Goal: Task Accomplishment & Management: Manage account settings

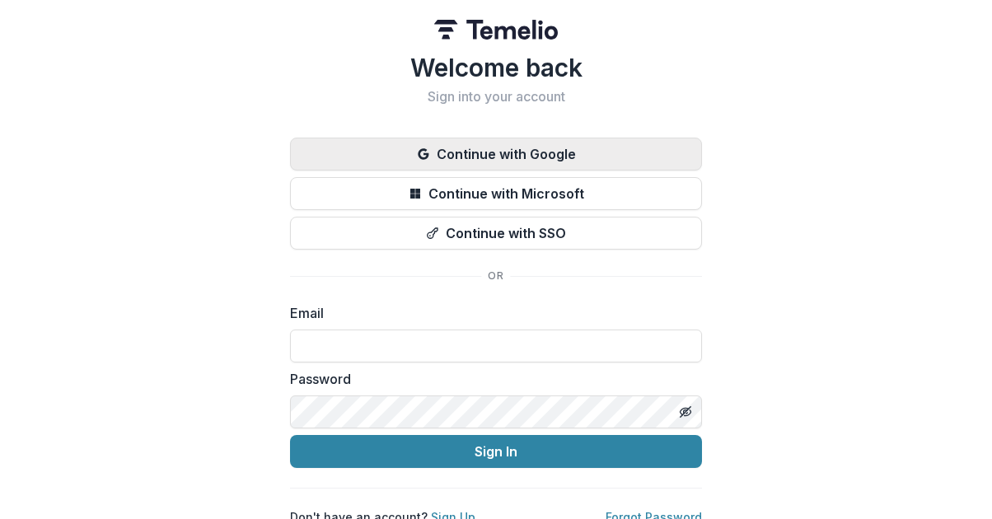
click at [493, 159] on button "Continue with Google" at bounding box center [496, 154] width 412 height 33
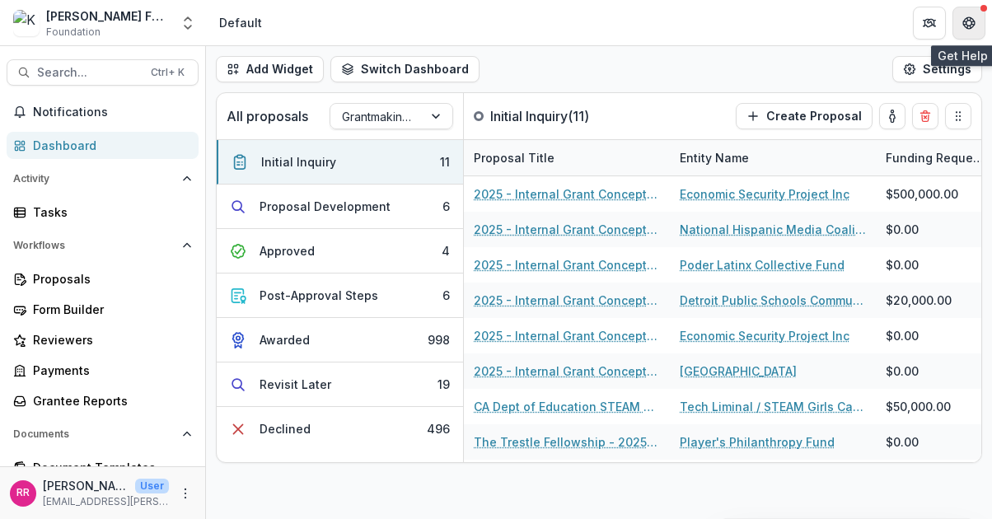
click at [969, 21] on icon "Get Help" at bounding box center [968, 22] width 13 height 13
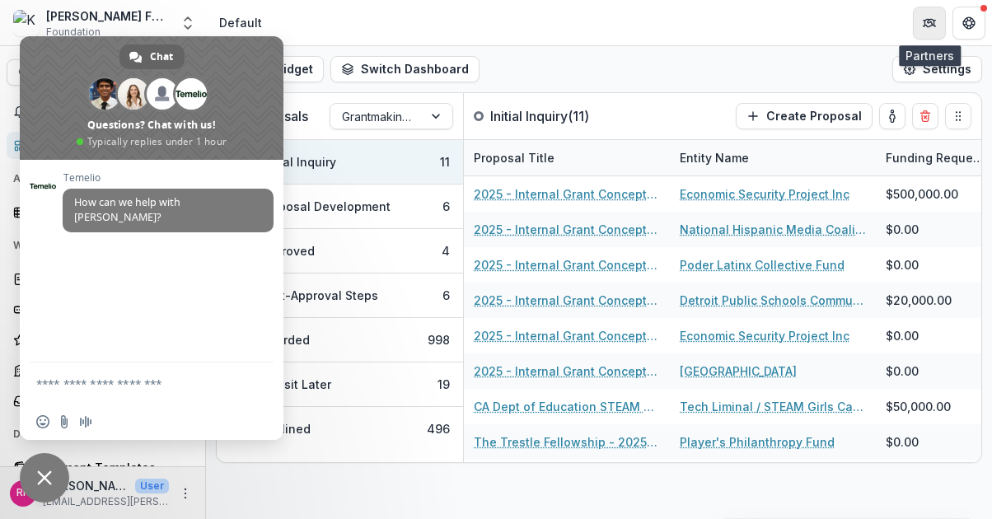
click at [920, 12] on button "Partners" at bounding box center [929, 23] width 33 height 33
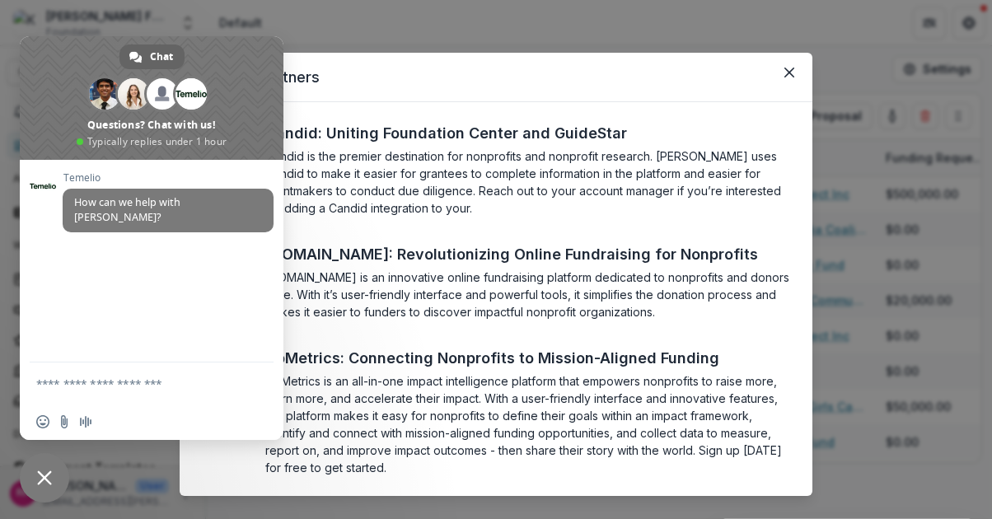
click at [865, 91] on div "Temelio Partners Candid: Uniting Foundation Center and GuideStar Candid is the …" at bounding box center [496, 259] width 992 height 519
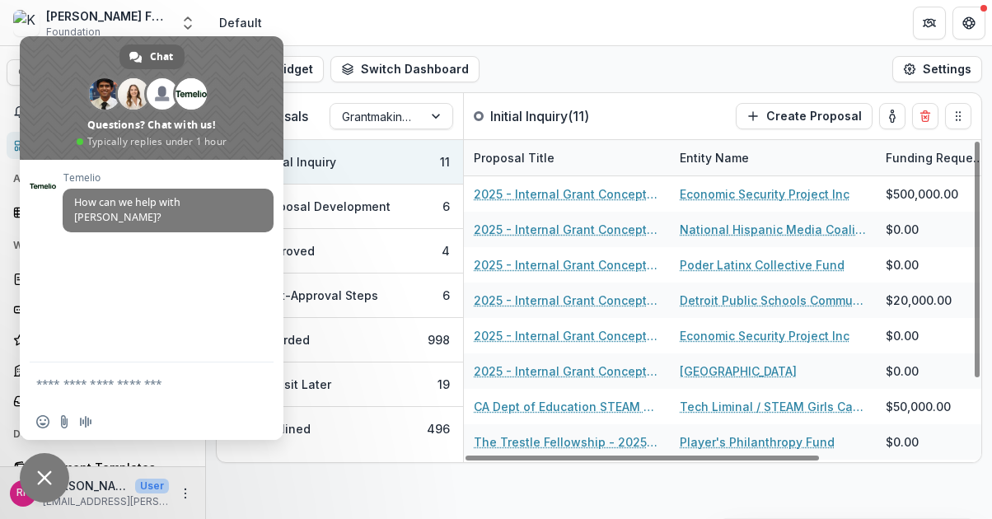
click at [593, 3] on header "Default" at bounding box center [599, 22] width 786 height 45
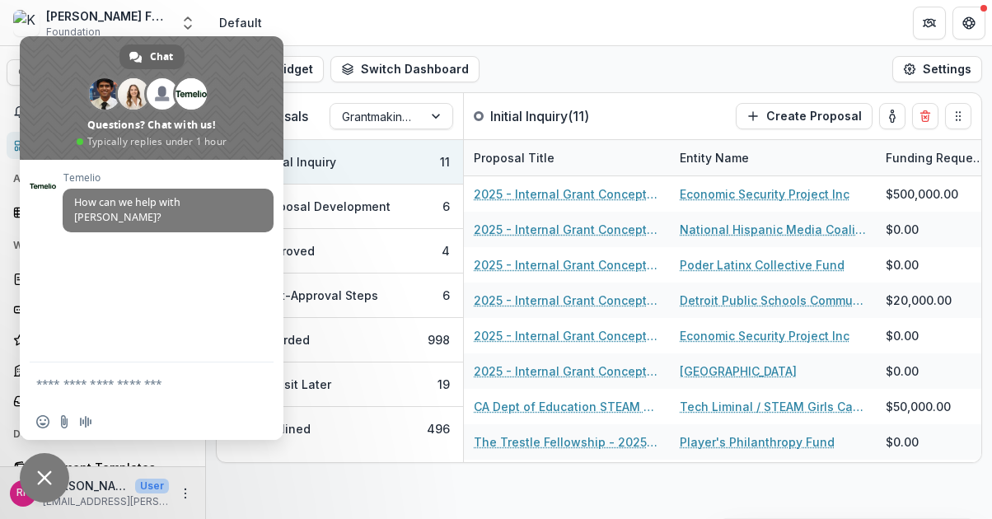
click at [37, 479] on span "Close chat" at bounding box center [44, 477] width 15 height 15
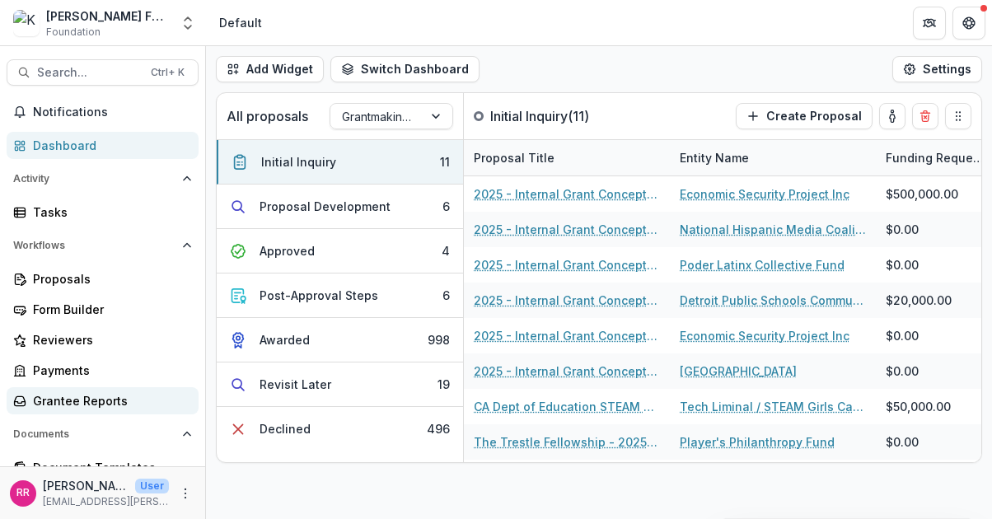
scroll to position [208, 0]
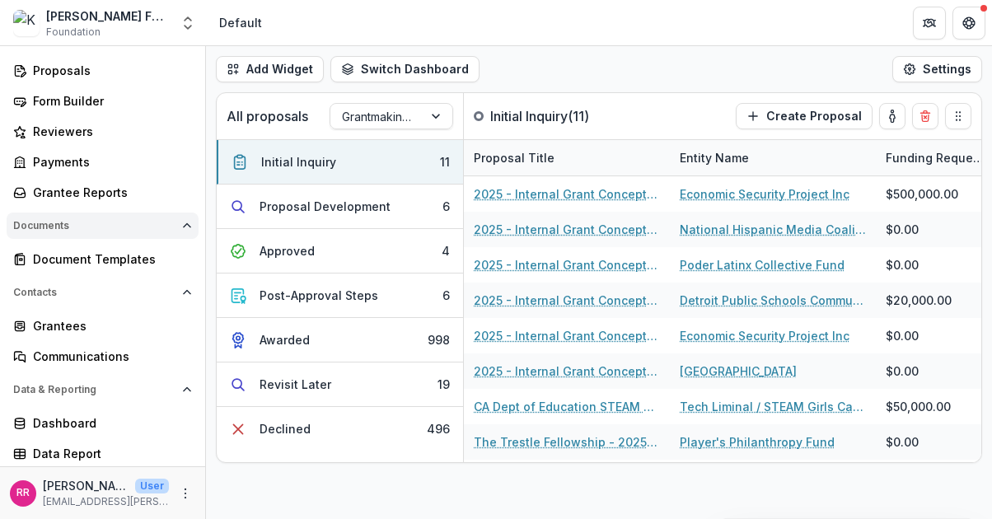
click at [88, 235] on button "Documents" at bounding box center [103, 225] width 192 height 26
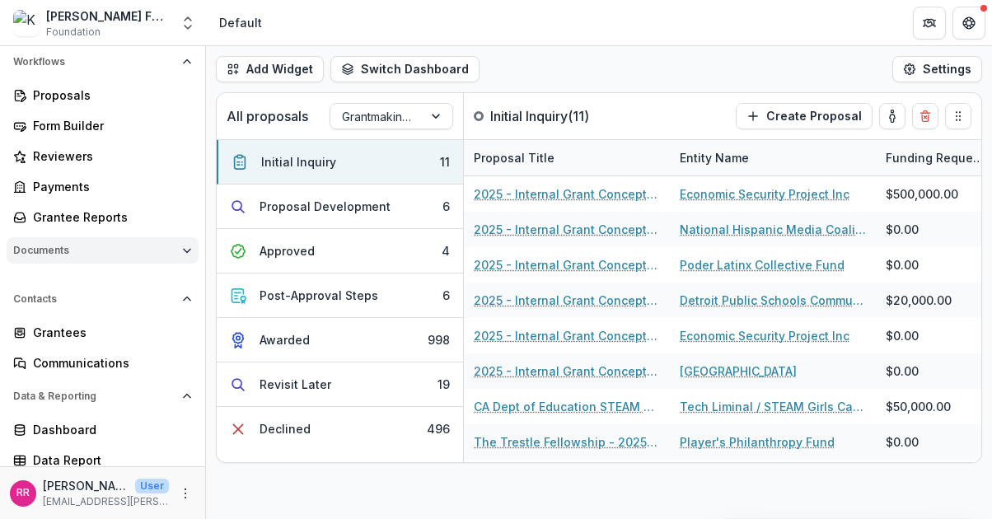
scroll to position [181, 0]
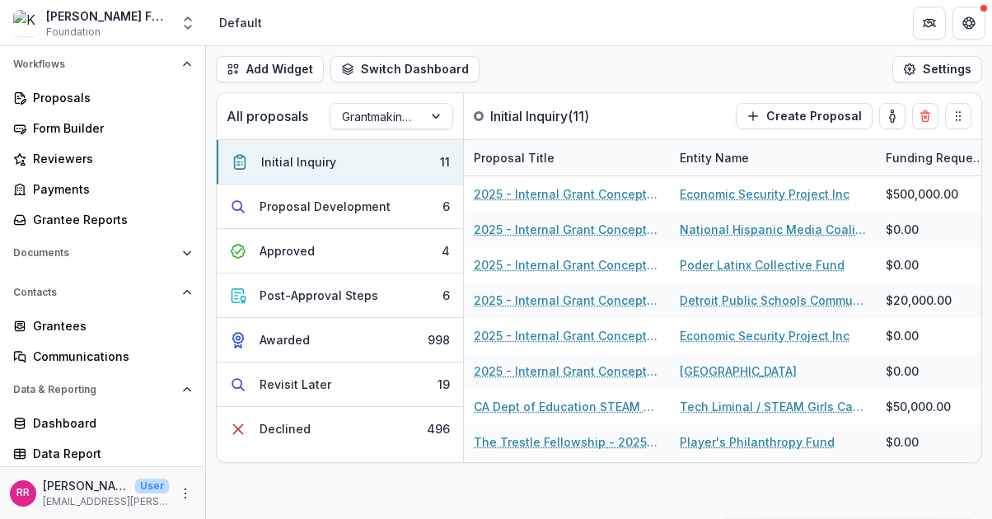
click at [93, 21] on div "[PERSON_NAME] Foundation" at bounding box center [108, 15] width 124 height 17
click at [15, 25] on img at bounding box center [26, 23] width 26 height 26
click at [183, 495] on icon "More" at bounding box center [185, 493] width 13 height 13
click at [292, 457] on link "User Settings" at bounding box center [289, 458] width 176 height 27
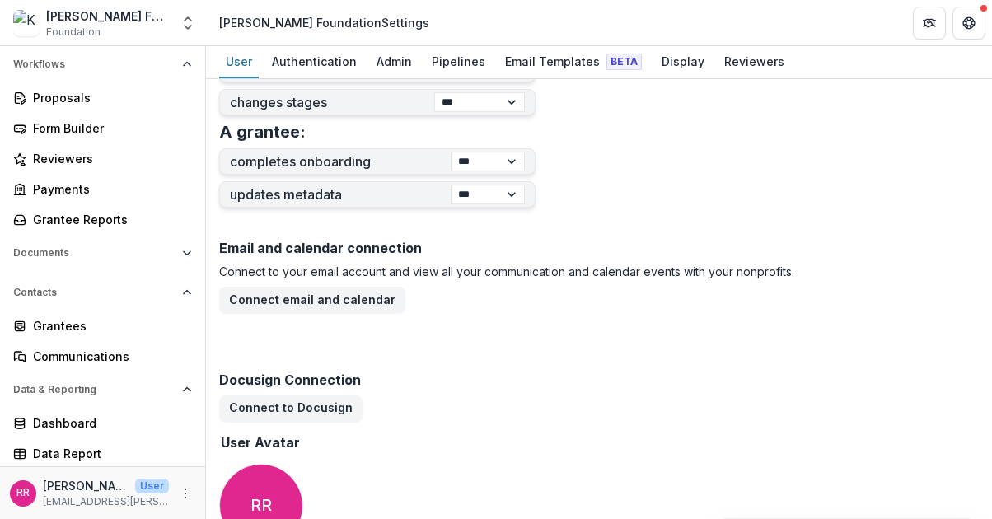
scroll to position [835, 0]
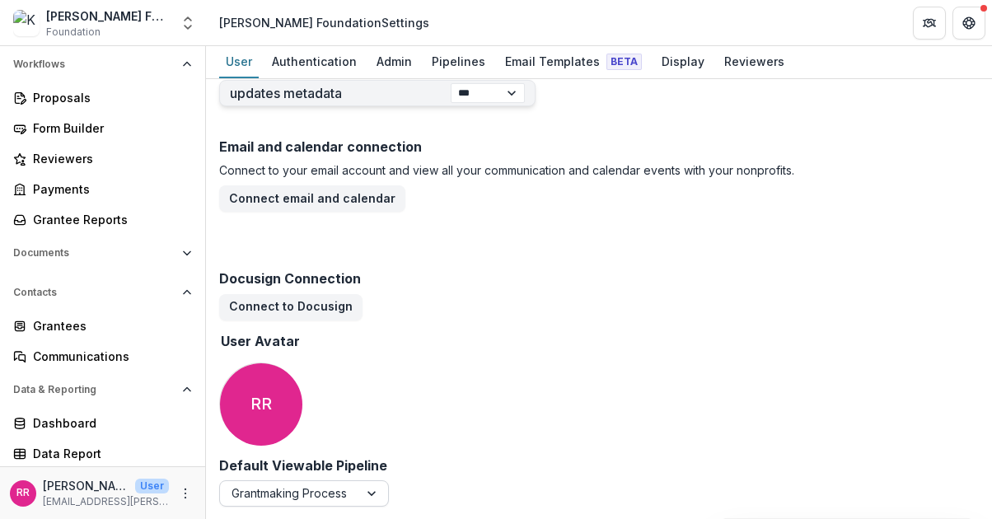
click at [371, 490] on div at bounding box center [373, 493] width 30 height 25
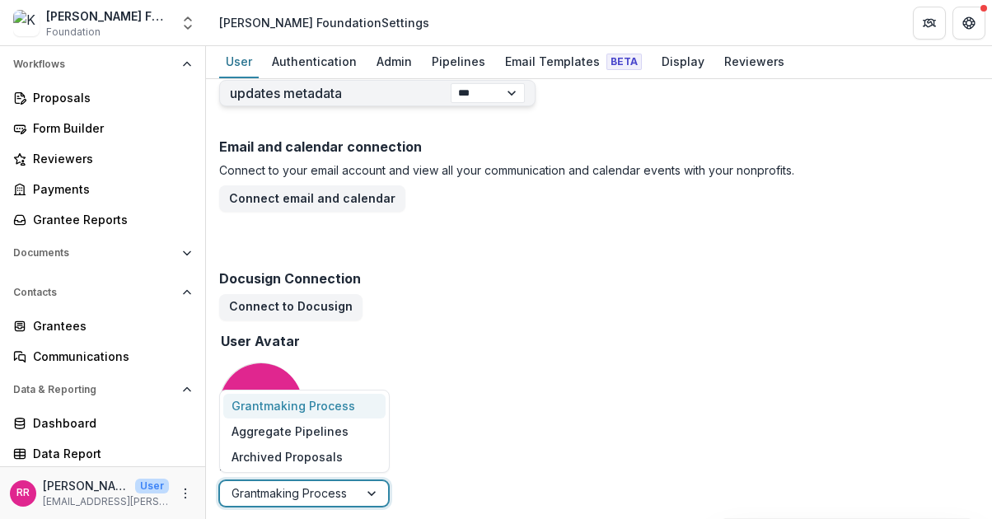
click at [563, 390] on div "Email and calendar connection Connect to your email account and view all your c…" at bounding box center [598, 295] width 759 height 325
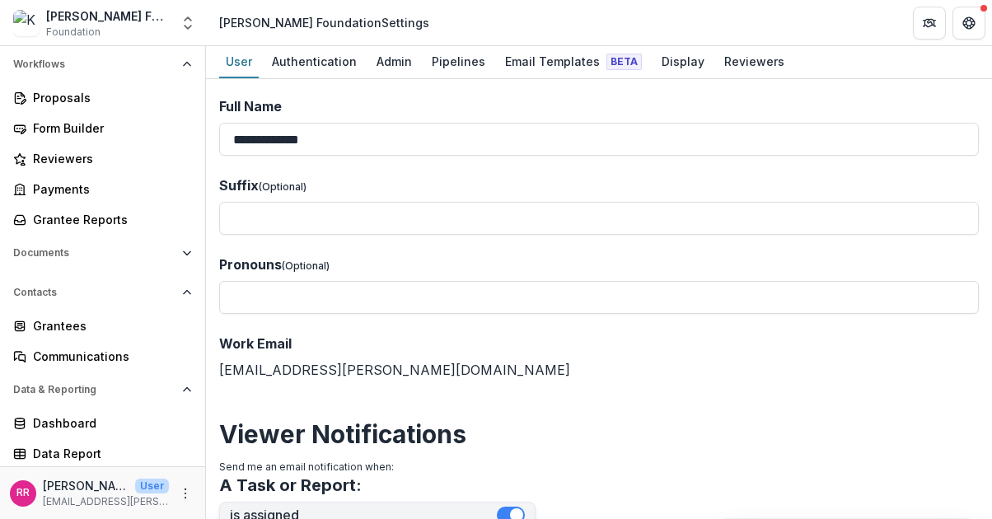
scroll to position [0, 0]
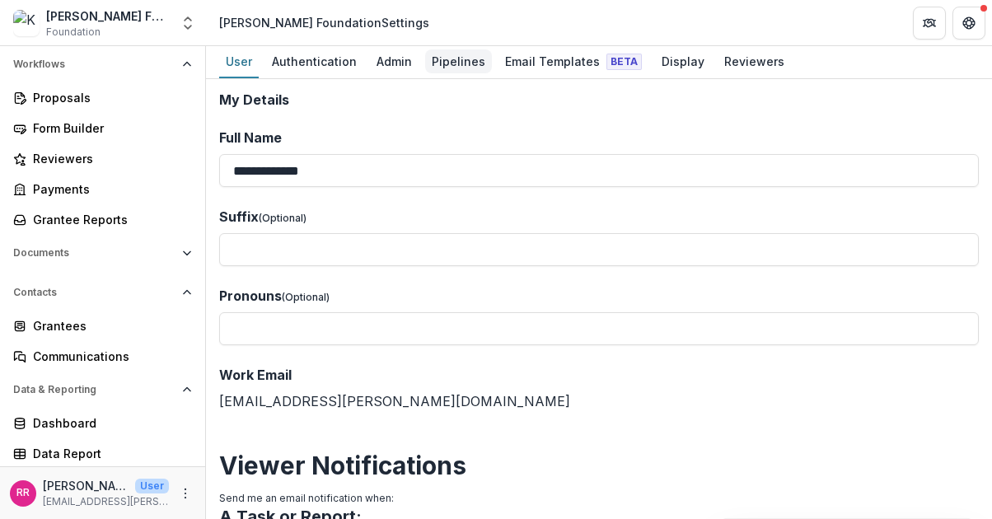
click at [425, 54] on div "Pipelines" at bounding box center [458, 61] width 67 height 24
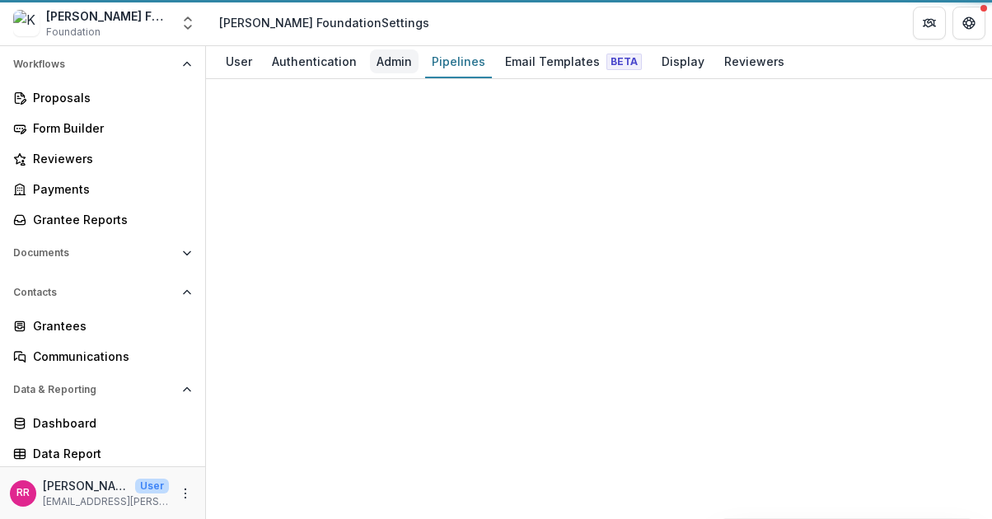
click at [386, 62] on div "Admin" at bounding box center [394, 61] width 49 height 24
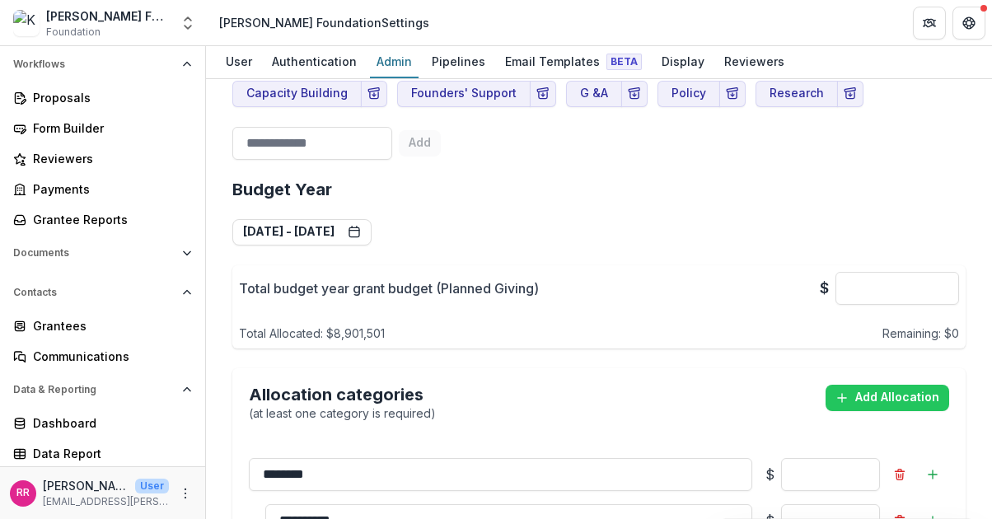
scroll to position [2458, 0]
